Goal: Check status

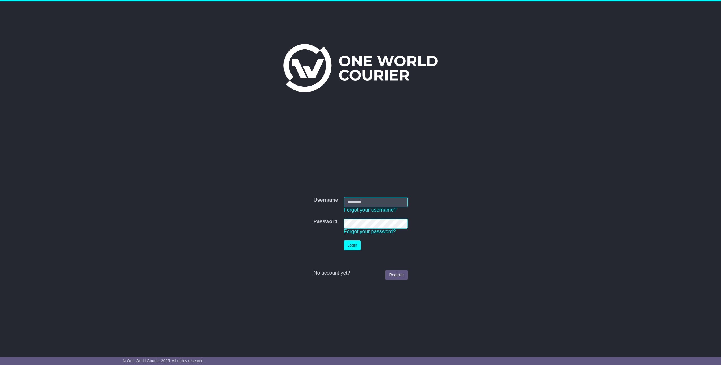
type input "*********"
click at [348, 245] on button "Login" at bounding box center [352, 246] width 17 height 10
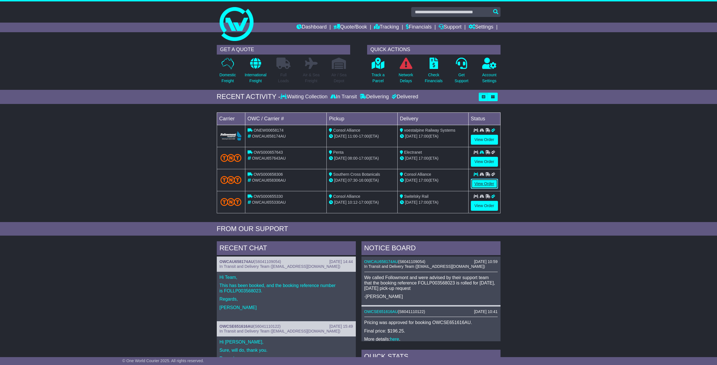
click at [487, 182] on link "View Order" at bounding box center [484, 184] width 27 height 10
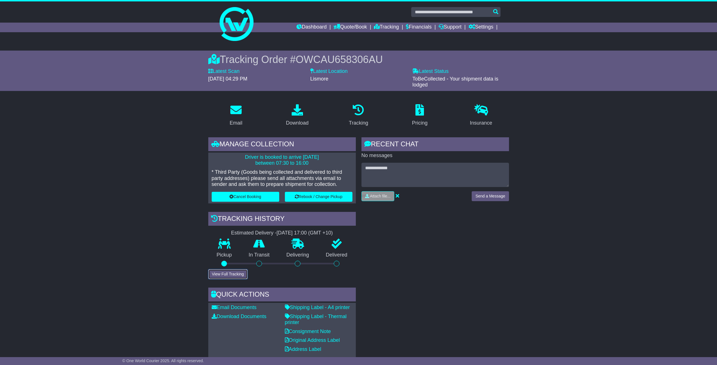
click at [231, 275] on button "View Full Tracking" at bounding box center [227, 274] width 39 height 10
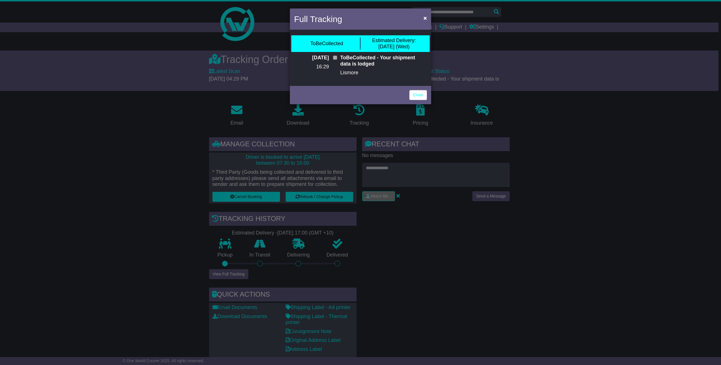
drag, startPoint x: 339, startPoint y: 57, endPoint x: 368, endPoint y: 68, distance: 31.4
click at [369, 68] on div "ToBeCollected - Your shipment data is lodged Lismore" at bounding box center [384, 67] width 92 height 25
click at [419, 97] on link "Close" at bounding box center [419, 95] width 18 height 10
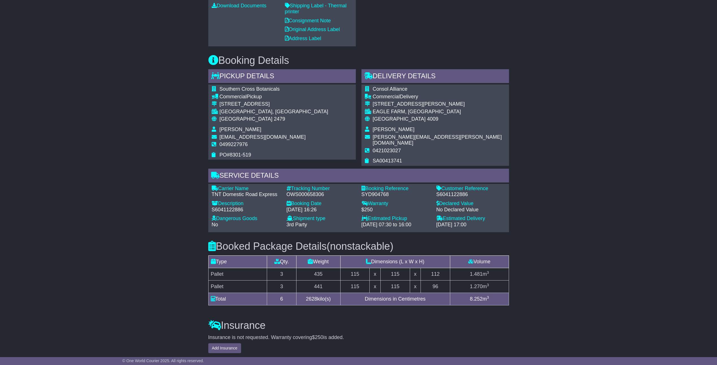
scroll to position [396, 0]
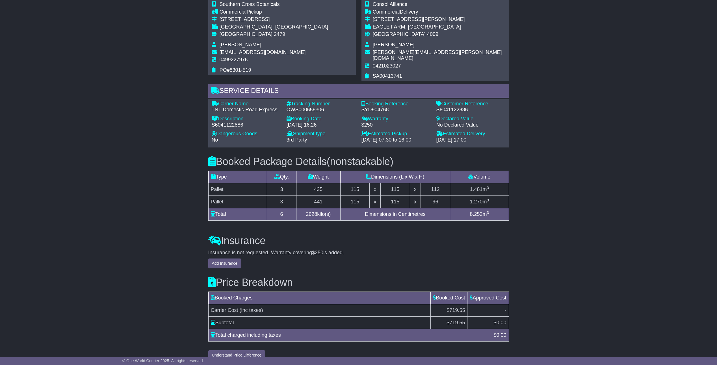
drag, startPoint x: 447, startPoint y: 304, endPoint x: 457, endPoint y: 303, distance: 10.8
click at [465, 304] on td "$719.55" at bounding box center [449, 310] width 37 height 12
click at [539, 243] on div "Email Download Tracking Pricing Insurance" at bounding box center [358, 33] width 717 height 659
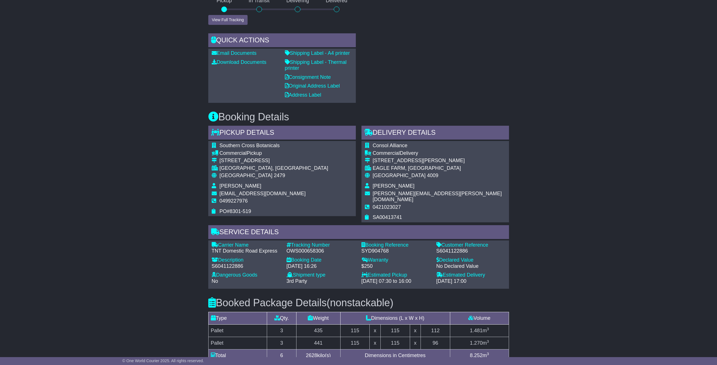
scroll to position [226, 0]
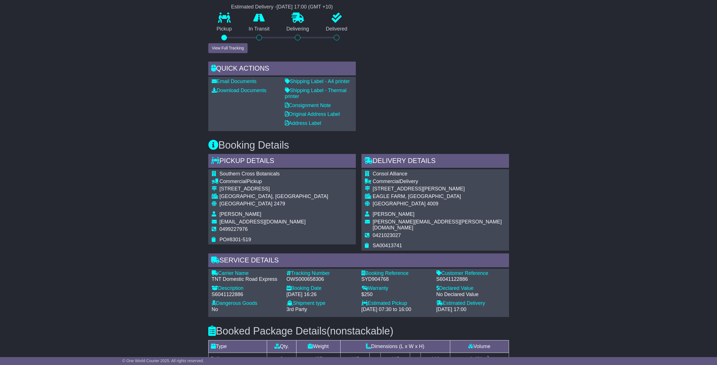
drag, startPoint x: 220, startPoint y: 224, endPoint x: 300, endPoint y: 223, distance: 80.6
click at [300, 223] on div "Southern Cross Botanicals Commercial Pickup 226 Hinterland Way KNOCKROW, NSW Au…" at bounding box center [282, 206] width 148 height 75
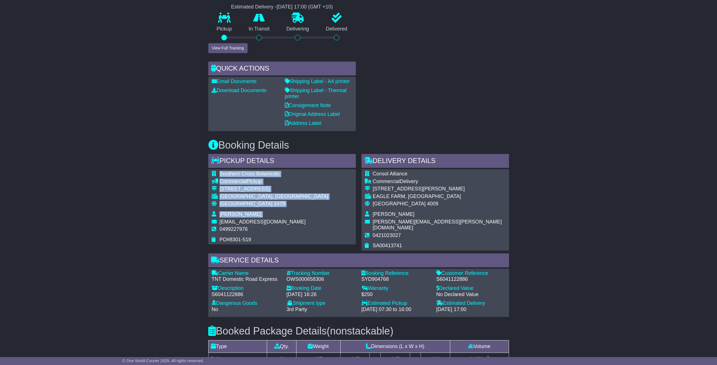
click at [136, 199] on div "Email Download Tracking Pricing Insurance" at bounding box center [358, 202] width 717 height 659
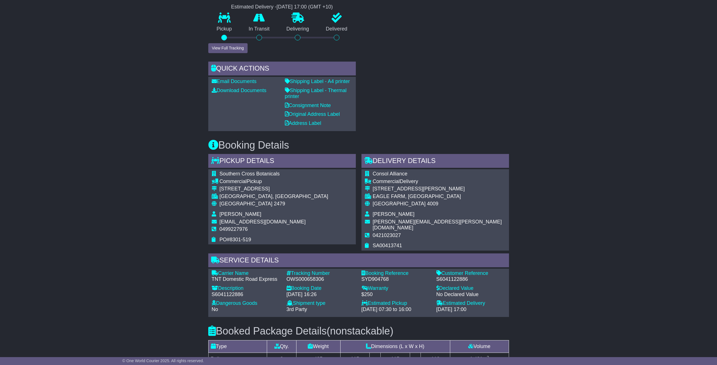
click at [305, 276] on div "OWS000658306" at bounding box center [321, 279] width 69 height 6
copy div "OWS000658306"
